Goal: Information Seeking & Learning: Compare options

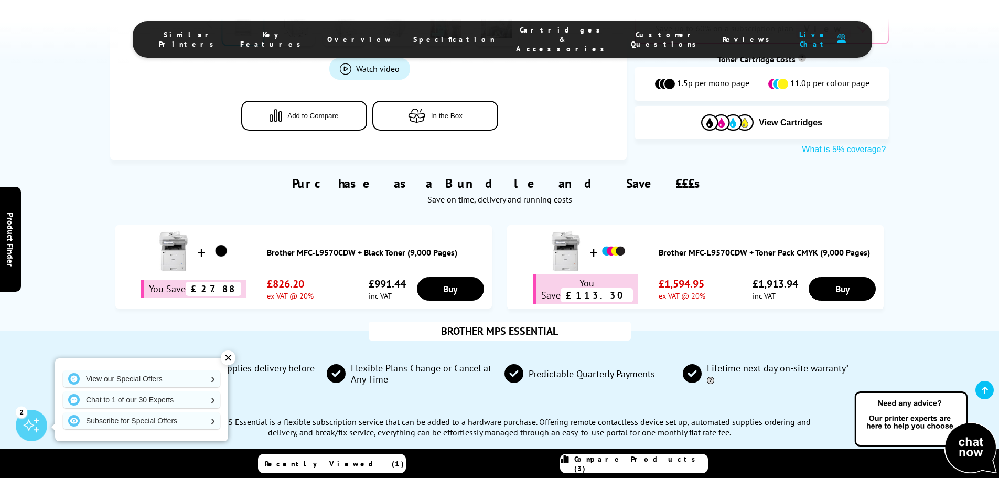
scroll to position [524, 0]
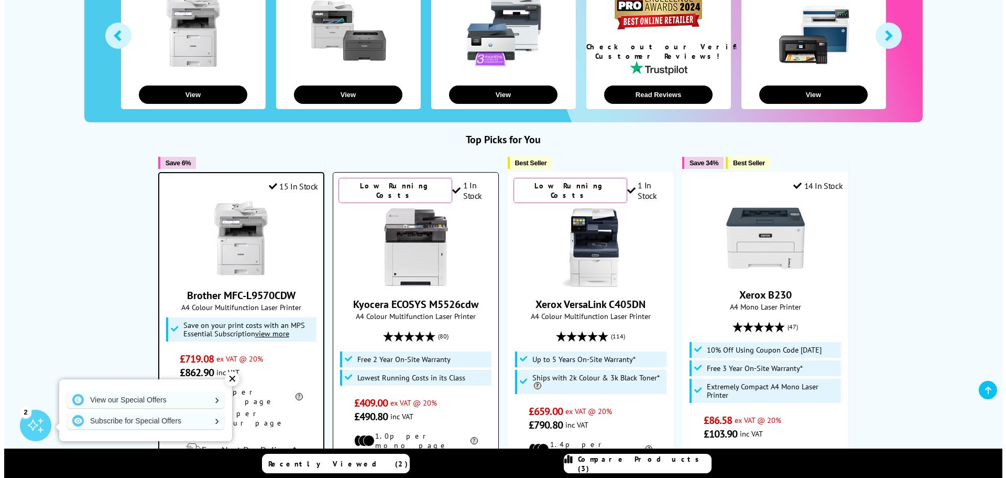
scroll to position [262, 0]
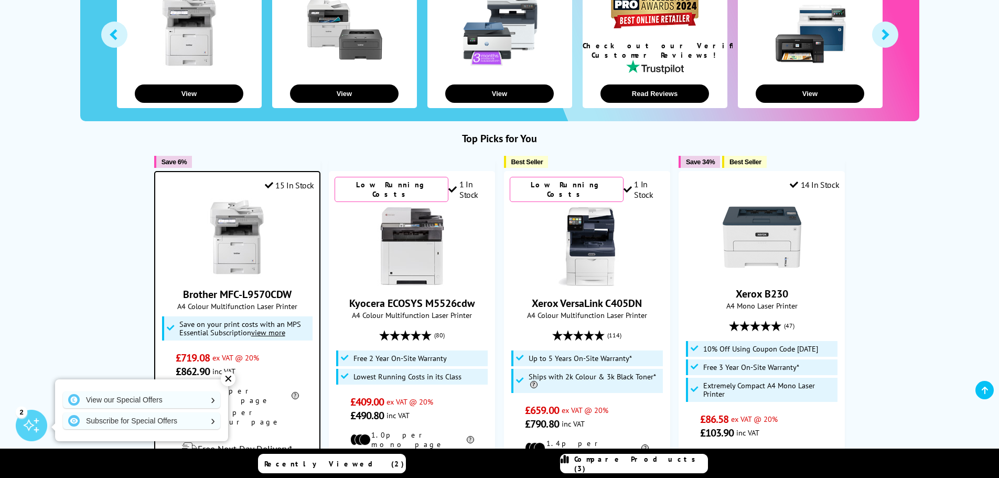
click at [673, 465] on span "Compare Products (3)" at bounding box center [640, 463] width 133 height 19
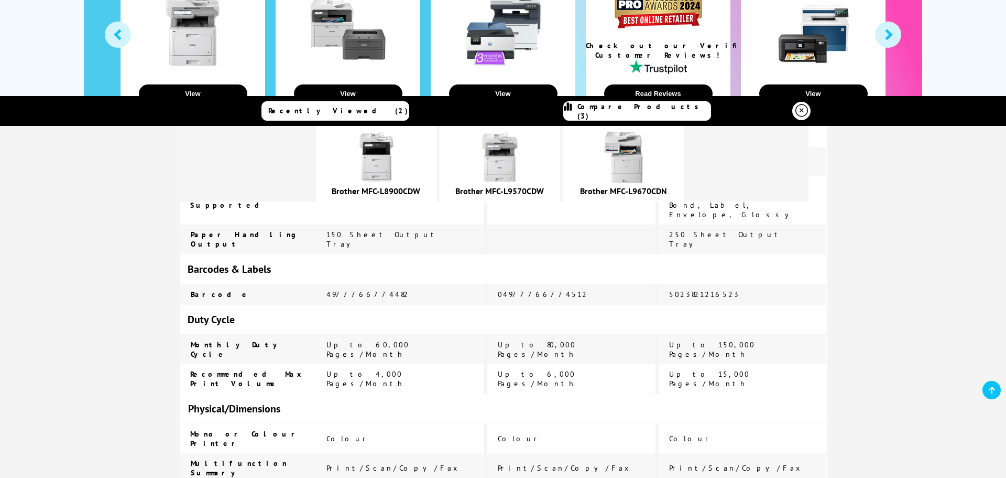
scroll to position [2202, 0]
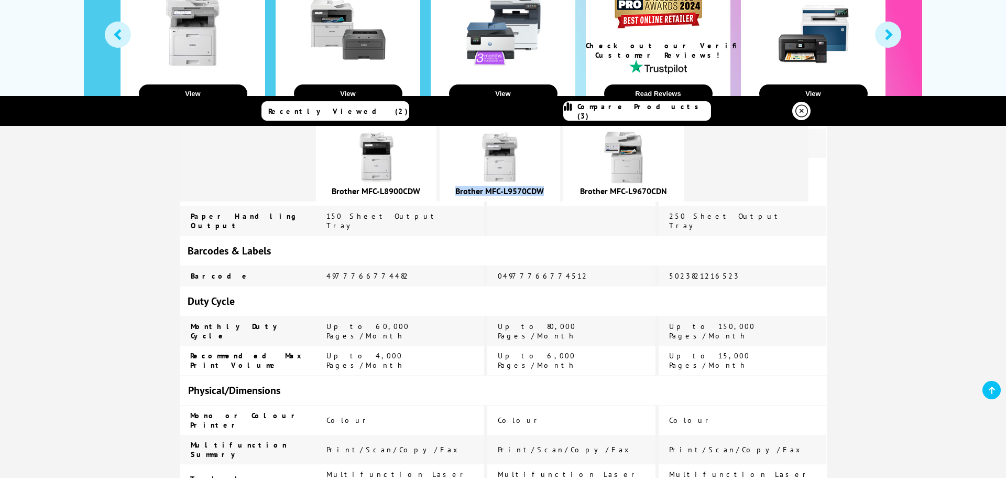
drag, startPoint x: 613, startPoint y: 191, endPoint x: 523, endPoint y: 193, distance: 90.7
click at [524, 193] on div "Brother MFC-L9570CDW" at bounding box center [500, 191] width 110 height 10
copy link "Brother MFC-L9570CDW"
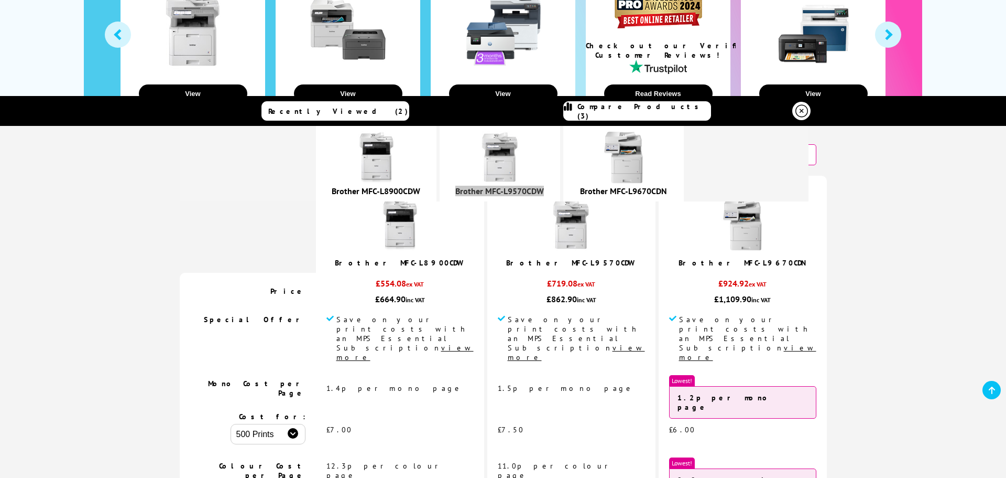
scroll to position [0, 0]
